Goal: Information Seeking & Learning: Learn about a topic

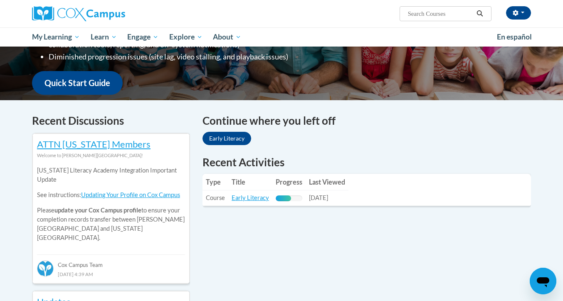
scroll to position [193, 0]
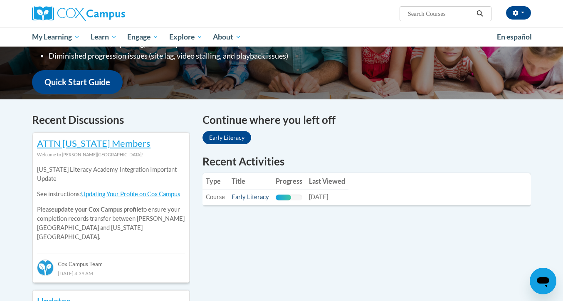
click at [249, 198] on link "Early Literacy" at bounding box center [250, 196] width 37 height 7
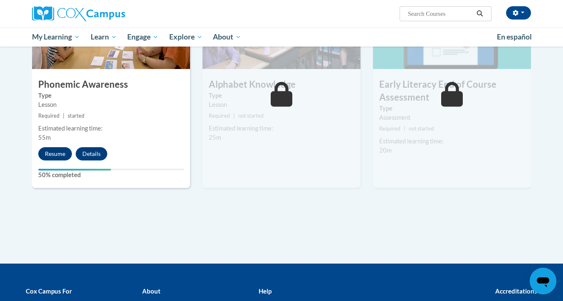
scroll to position [445, 0]
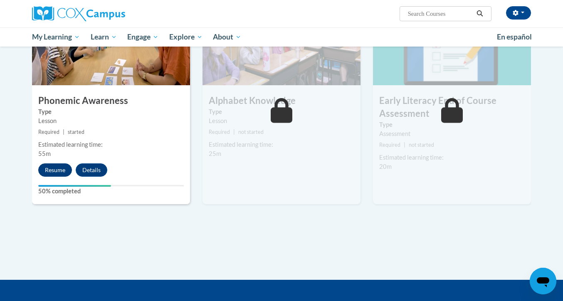
click at [60, 164] on button "Resume" at bounding box center [55, 169] width 34 height 13
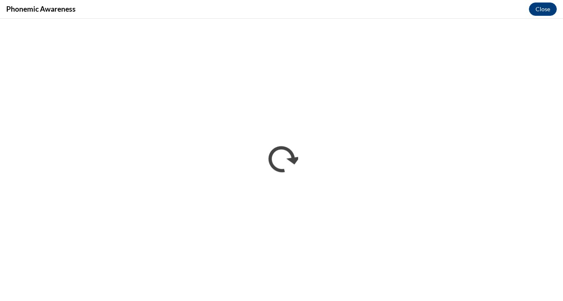
scroll to position [0, 0]
